Goal: Task Accomplishment & Management: Manage account settings

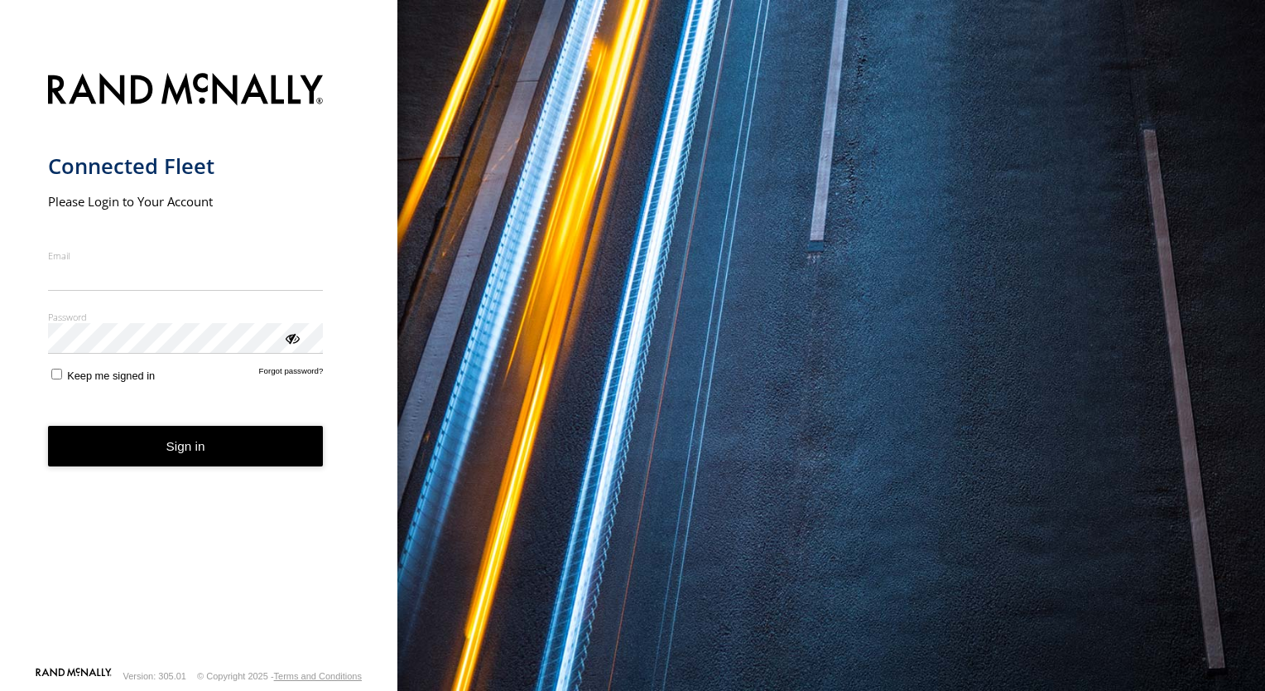
click at [250, 302] on form "Connected Fleet Please Login to Your Account Email Enter a valid login email ad…" at bounding box center [199, 364] width 302 height 603
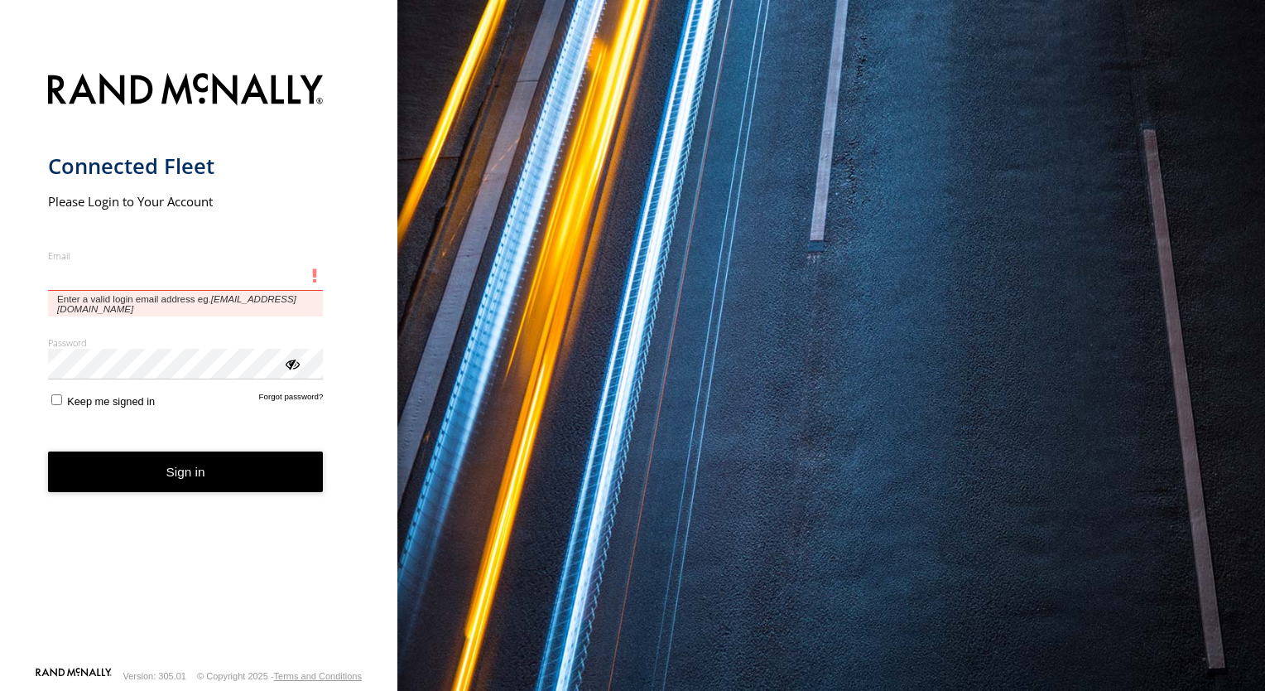
click at [238, 283] on input "Email" at bounding box center [186, 277] width 276 height 30
click at [238, 285] on input "Email" at bounding box center [186, 277] width 276 height 30
type input "**********"
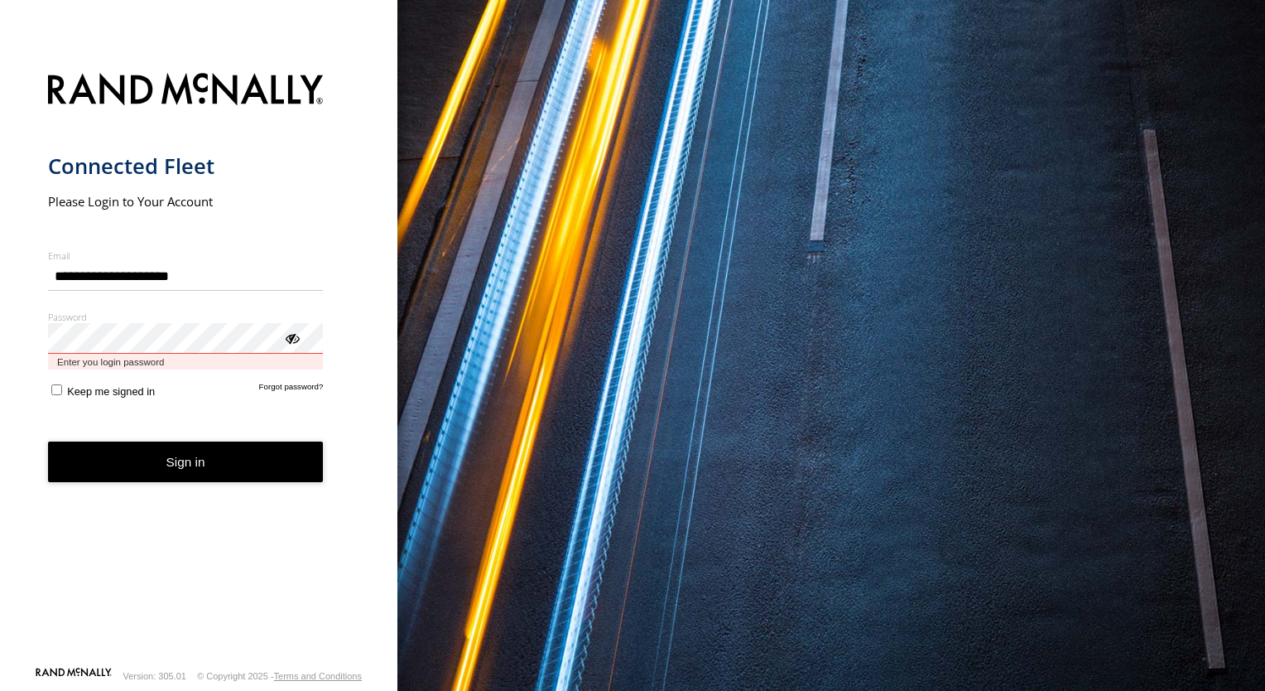
click at [48, 441] on button "Sign in" at bounding box center [186, 461] width 276 height 41
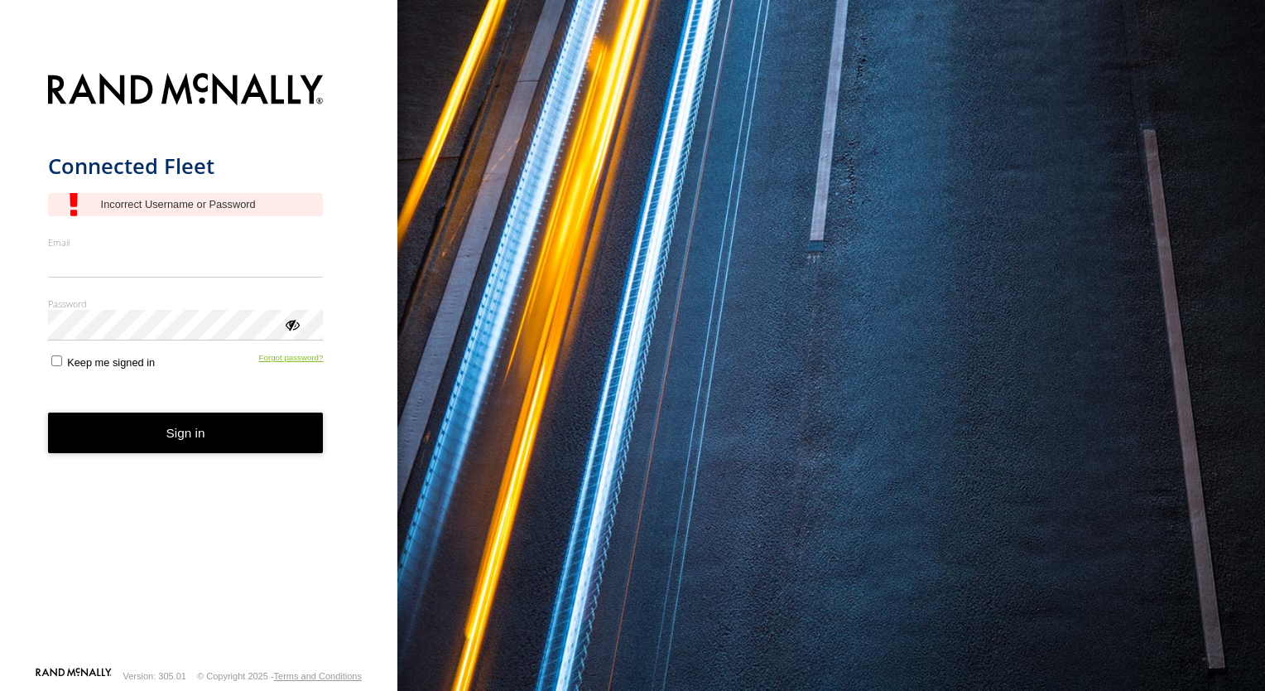
click at [277, 368] on link "Forgot password?" at bounding box center [291, 361] width 65 height 16
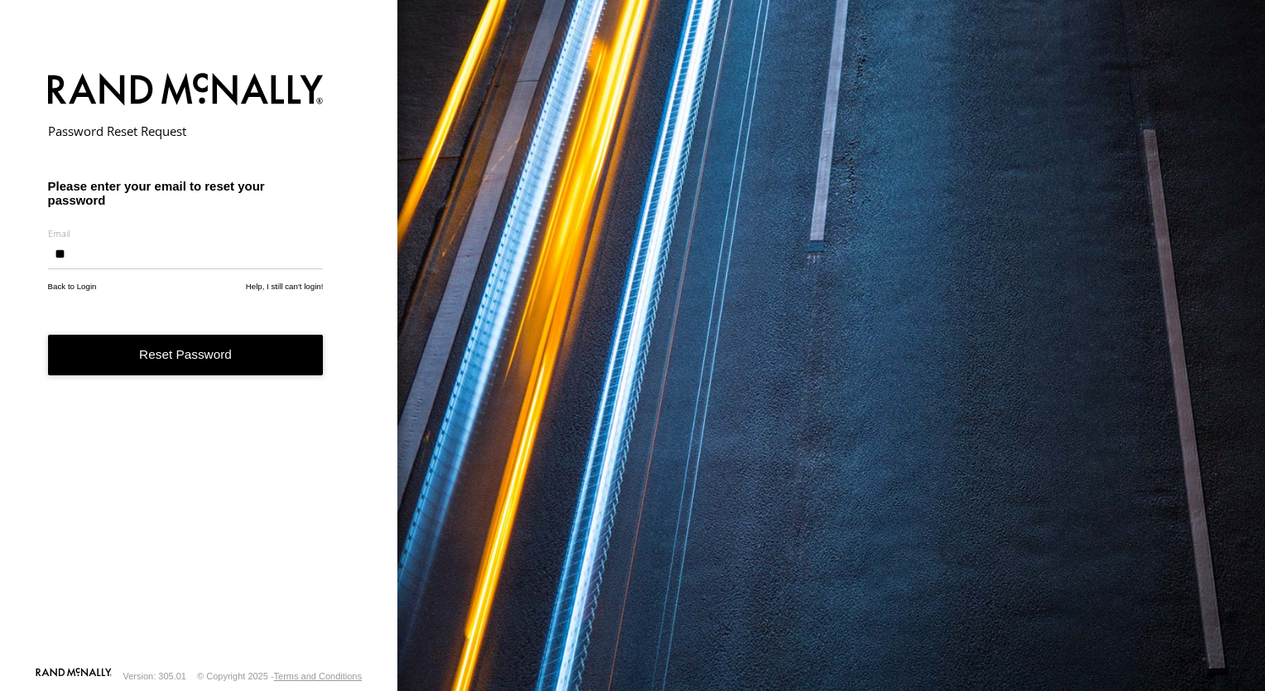
type input "**********"
click at [149, 363] on button "Reset Password" at bounding box center [186, 354] width 276 height 41
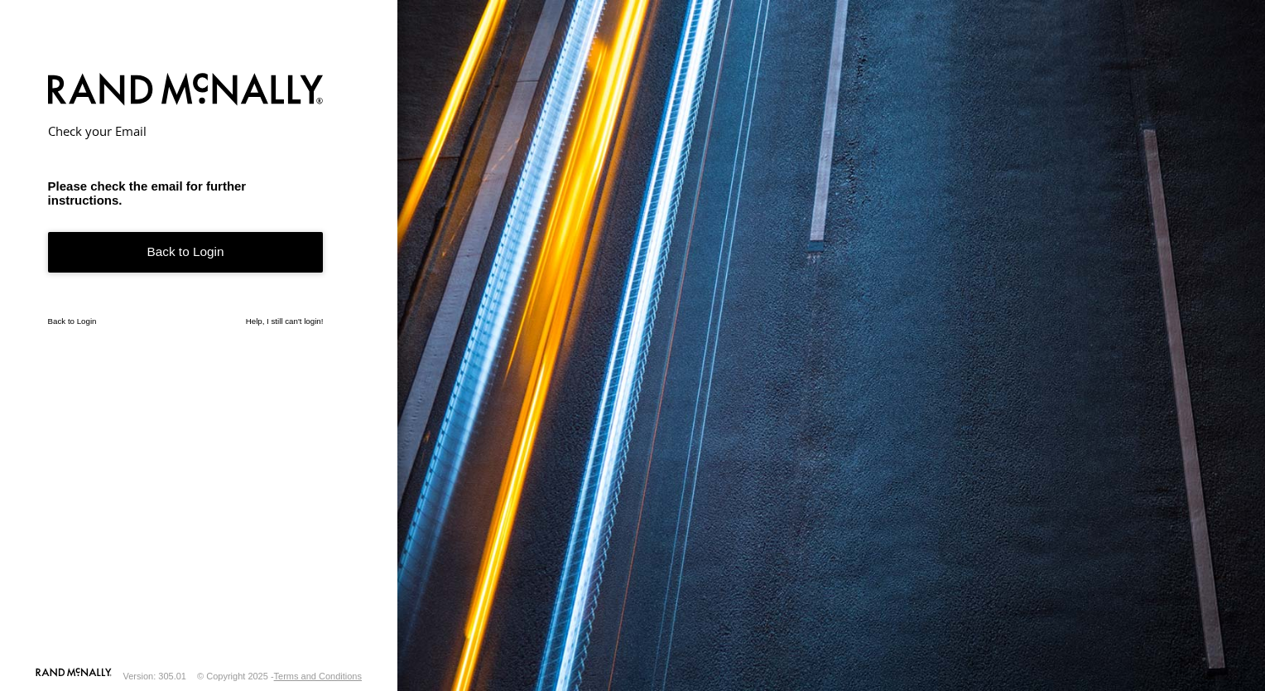
click at [96, 313] on form "Check your Email Please check the email for further instructions. Back to Login…" at bounding box center [199, 364] width 302 height 603
click at [96, 320] on link "Back to Login" at bounding box center [72, 320] width 49 height 9
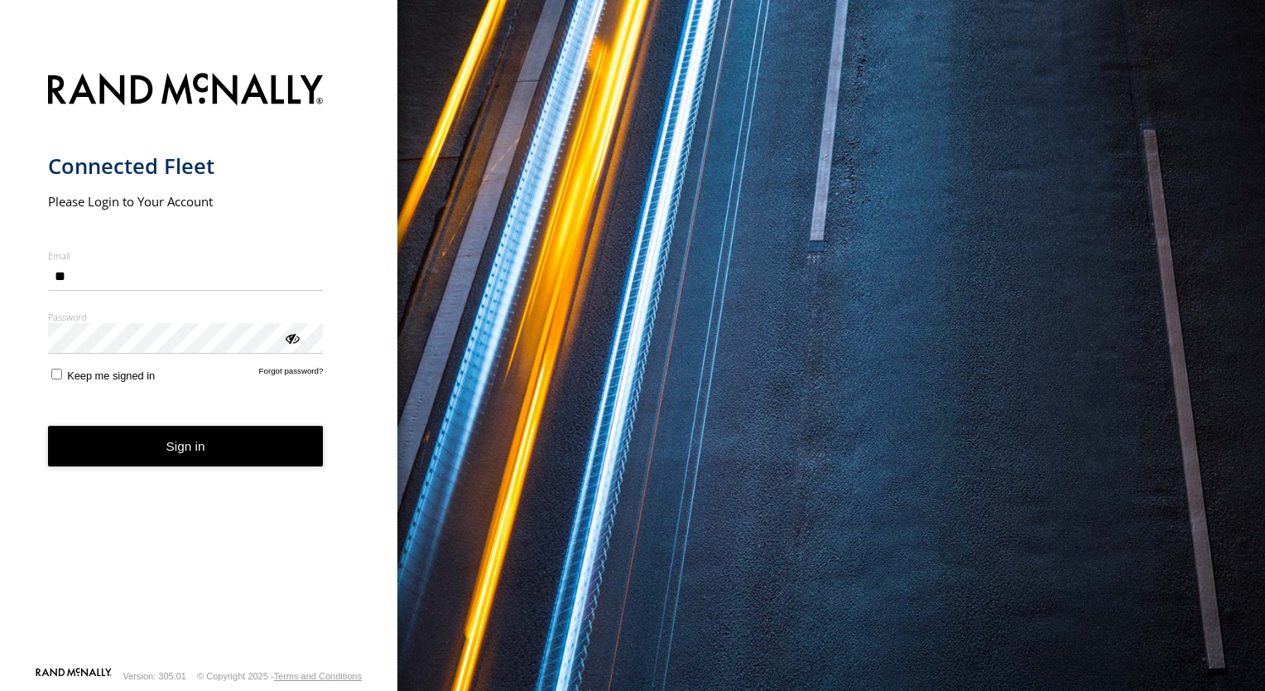
type input "*"
click at [275, 379] on form "Connected Fleet Please Login to Your Account Email Enter a valid login email ad…" at bounding box center [199, 364] width 302 height 603
click at [280, 369] on link "Forgot password?" at bounding box center [291, 374] width 65 height 16
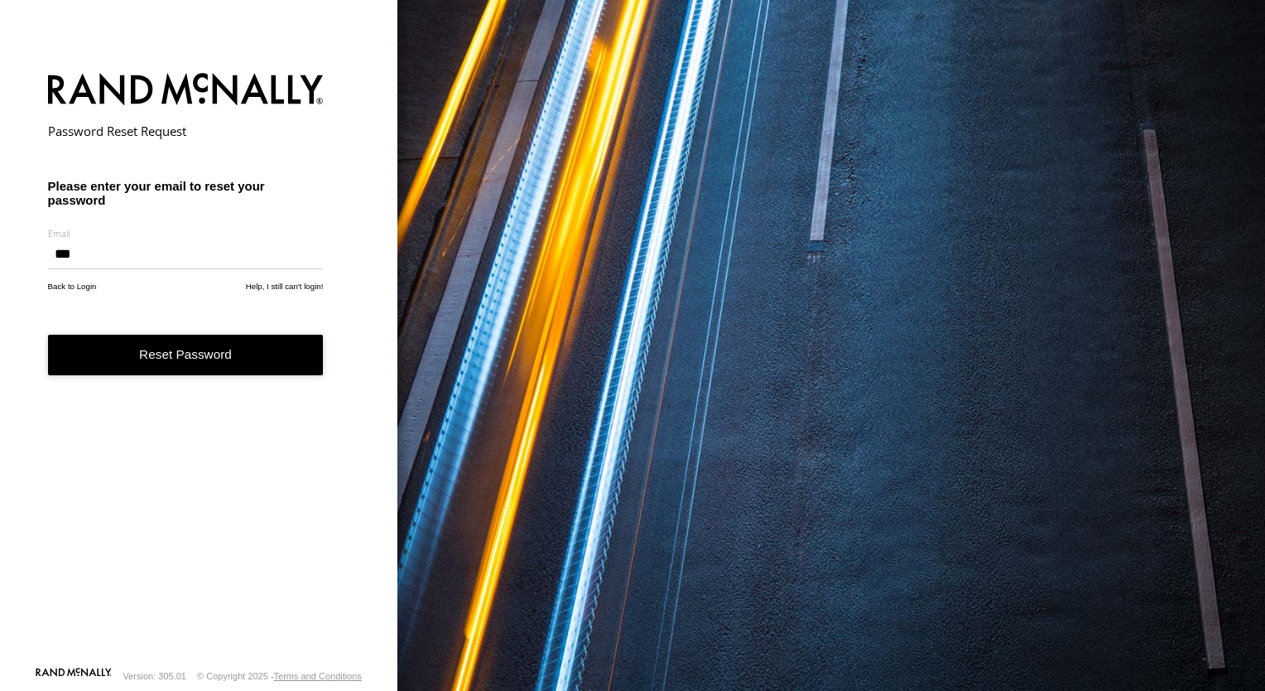
type input "**********"
click at [229, 343] on button "Reset Password" at bounding box center [186, 354] width 276 height 41
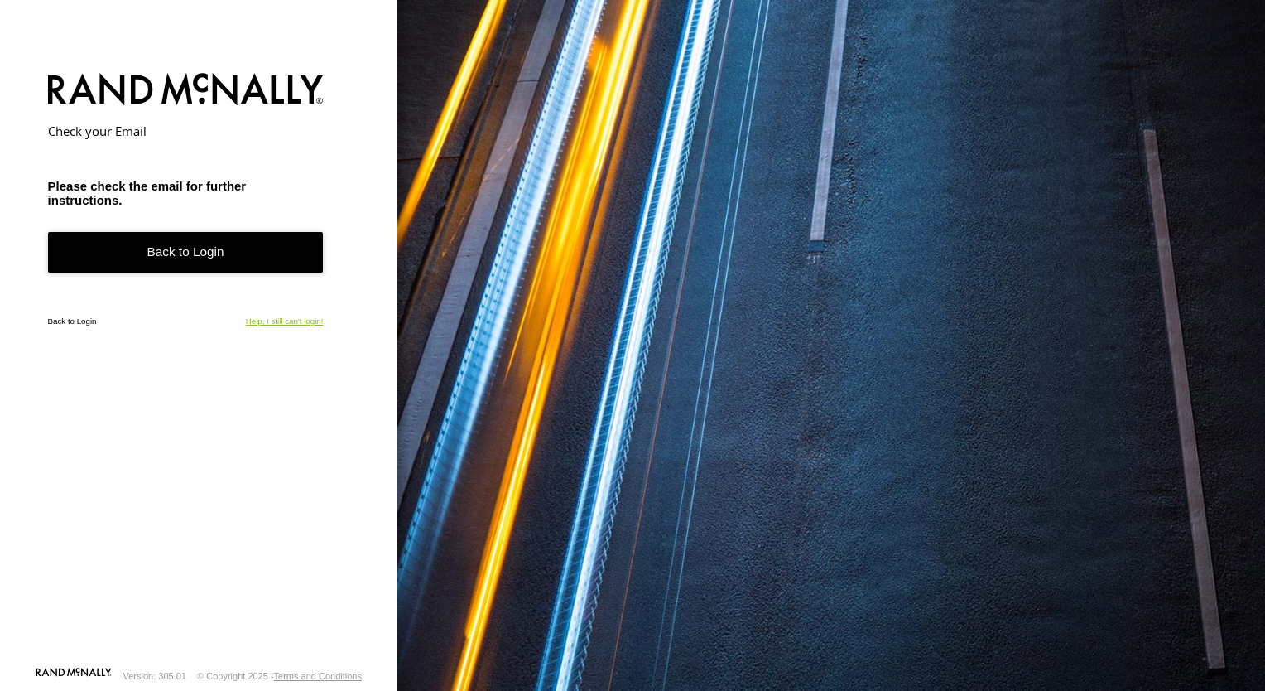
click at [306, 316] on link "Help, I still can't login!" at bounding box center [285, 320] width 78 height 9
